Goal: Navigation & Orientation: Understand site structure

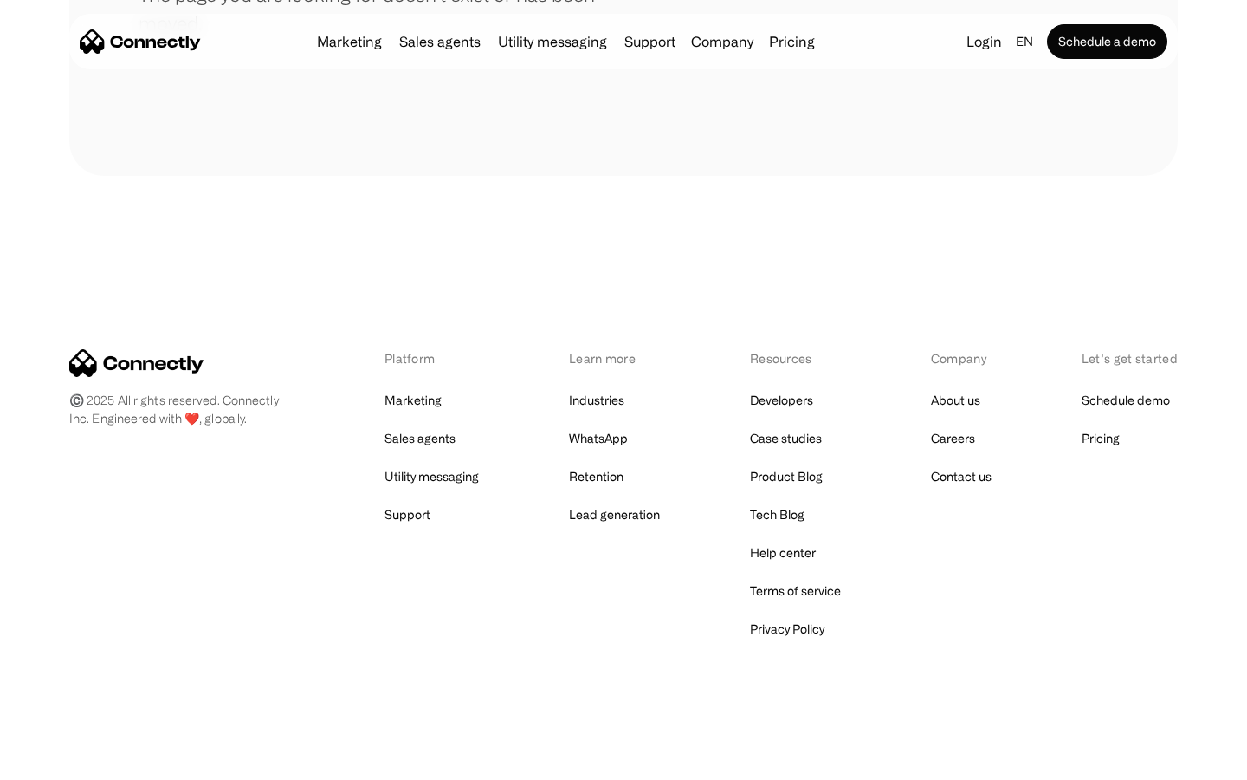
scroll to position [316, 0]
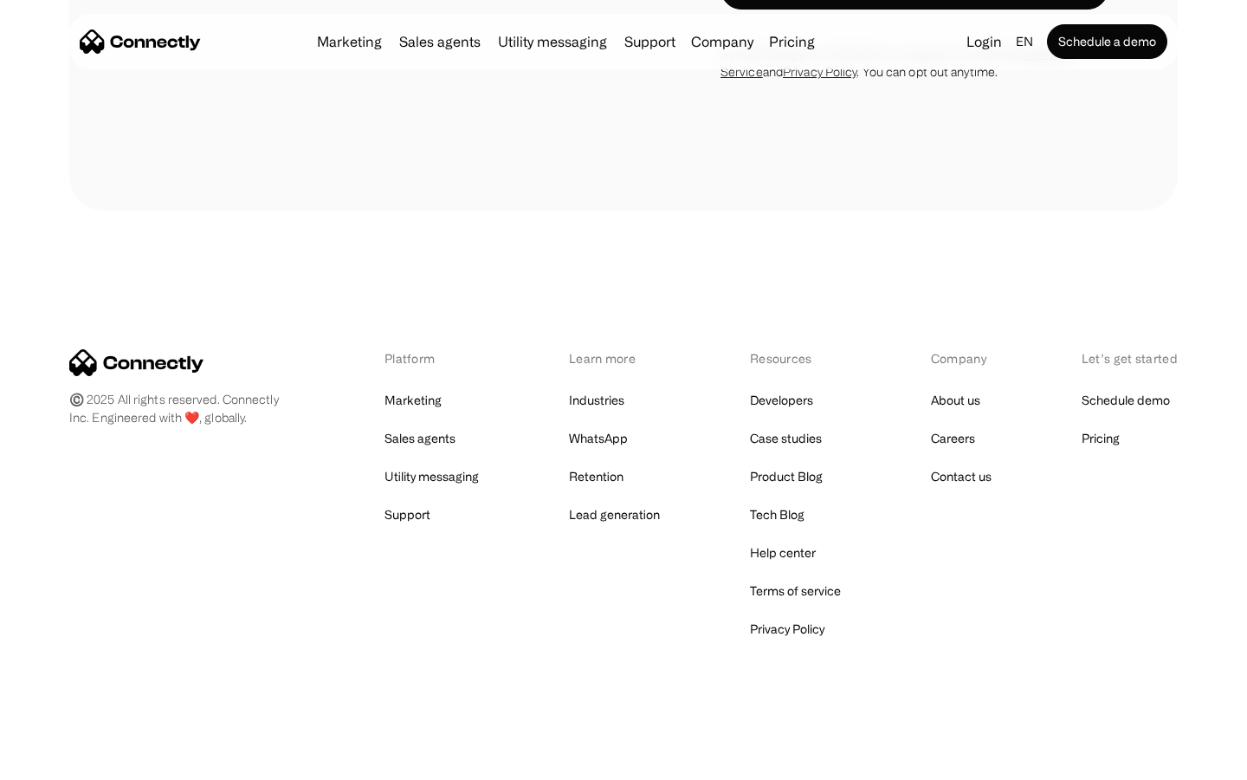
scroll to position [699, 0]
